Goal: Navigation & Orientation: Find specific page/section

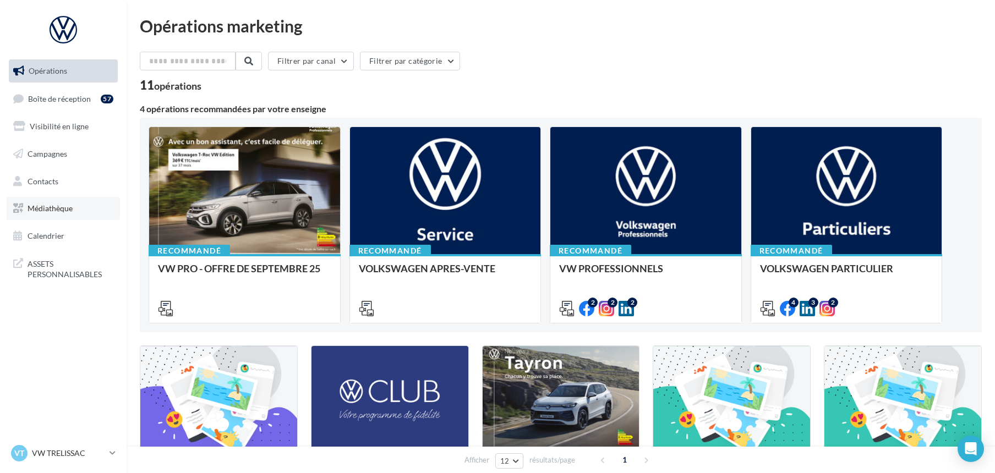
click at [53, 212] on span "Médiathèque" at bounding box center [50, 208] width 45 height 9
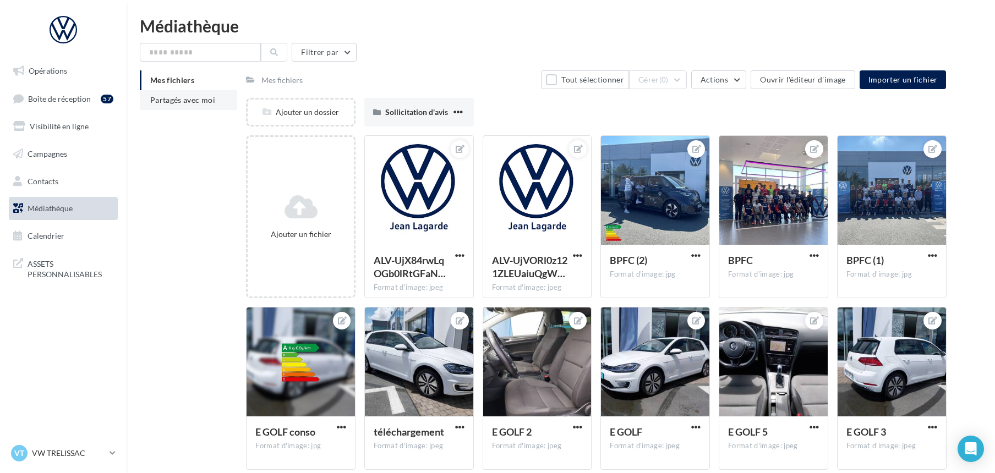
click at [172, 91] on li "Partagés avec moi" at bounding box center [188, 100] width 97 height 20
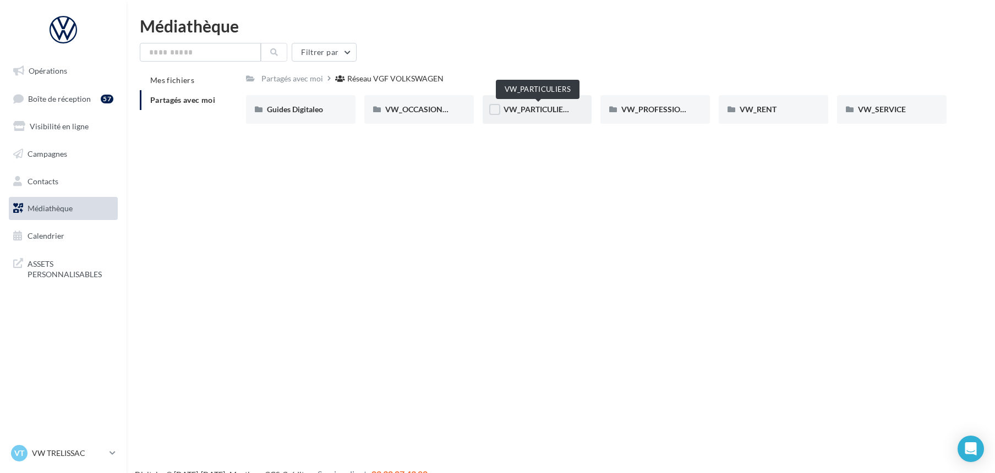
click at [551, 112] on span "VW_PARTICULIERS" at bounding box center [538, 109] width 69 height 9
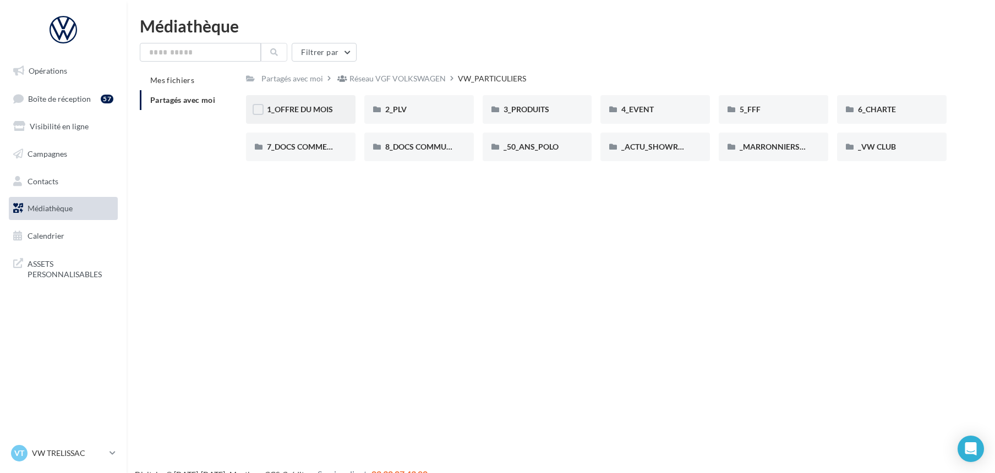
click at [271, 102] on div "1_OFFRE DU MOIS" at bounding box center [301, 109] width 110 height 29
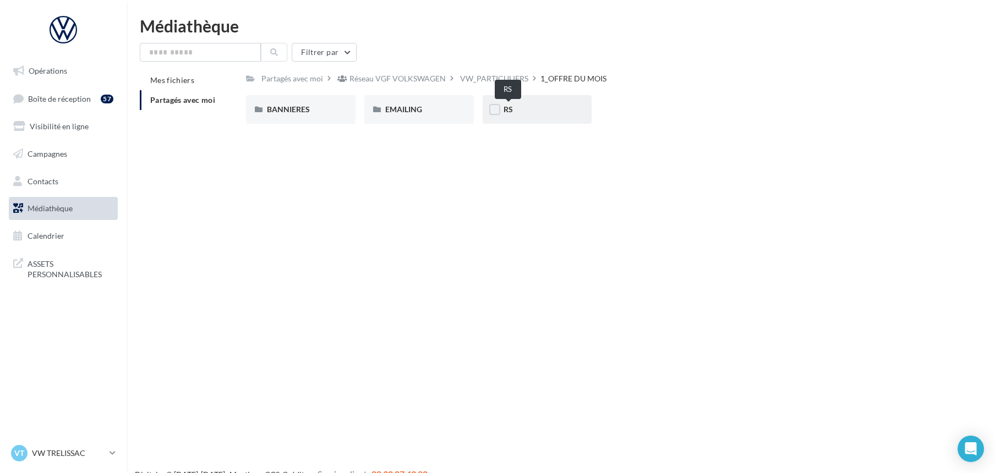
click at [509, 109] on span "RS" at bounding box center [508, 109] width 9 height 9
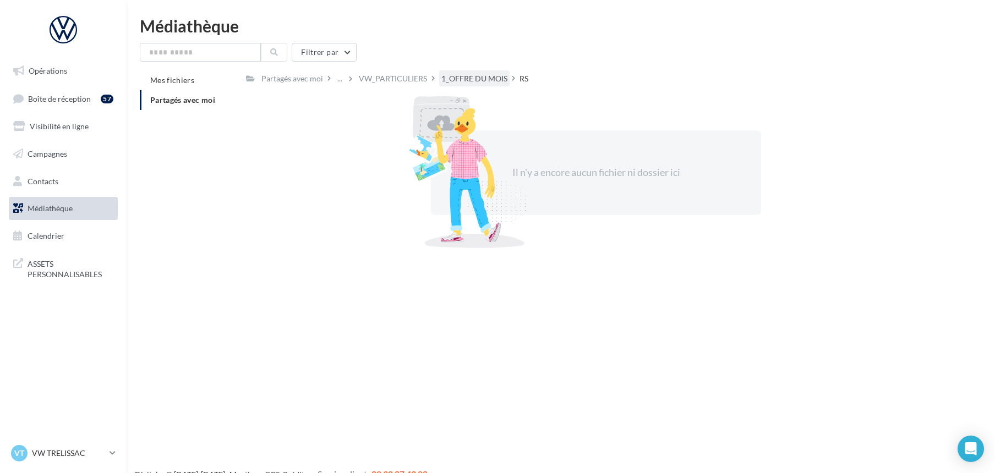
click at [481, 78] on div "1_OFFRE DU MOIS" at bounding box center [474, 78] width 66 height 11
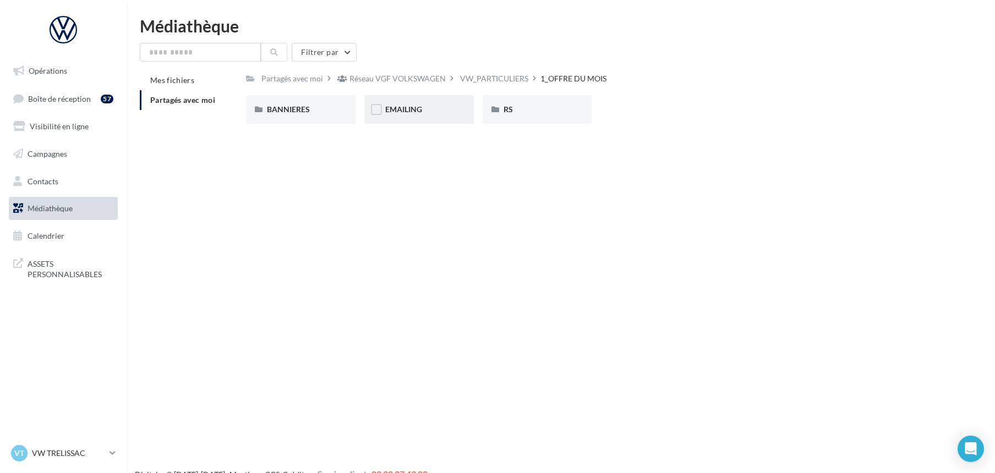
click at [416, 106] on span "EMAILING" at bounding box center [403, 109] width 37 height 9
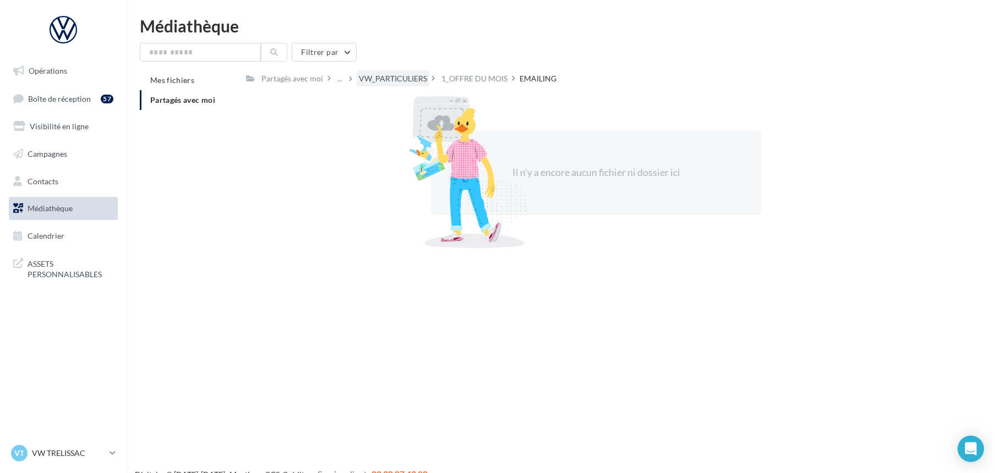
click at [401, 80] on div "VW_PARTICULIERS" at bounding box center [393, 78] width 68 height 11
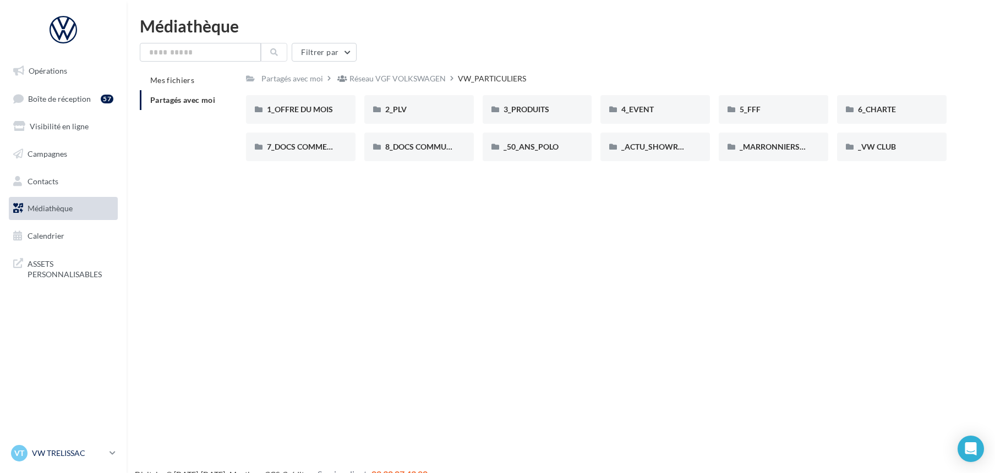
click at [59, 450] on p "VW TRELISSAC" at bounding box center [68, 453] width 73 height 11
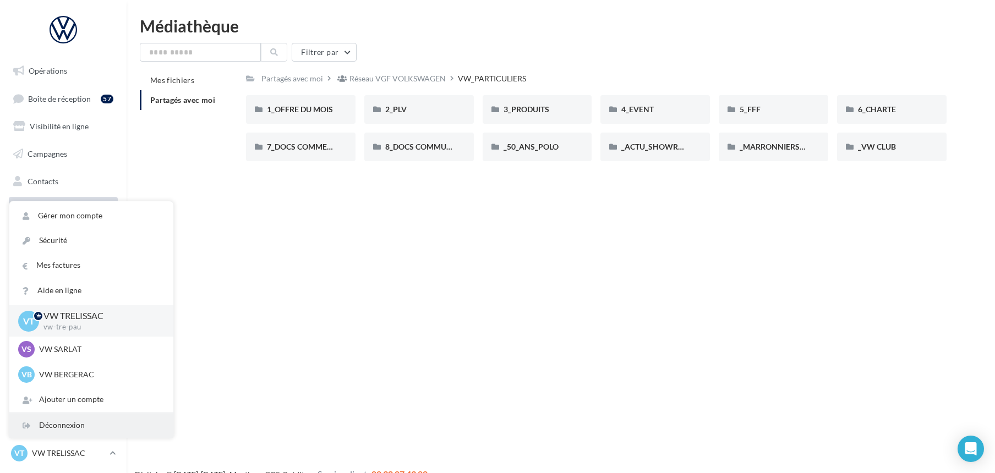
click at [71, 423] on div "Déconnexion" at bounding box center [91, 425] width 164 height 25
